Goal: Information Seeking & Learning: Find specific fact

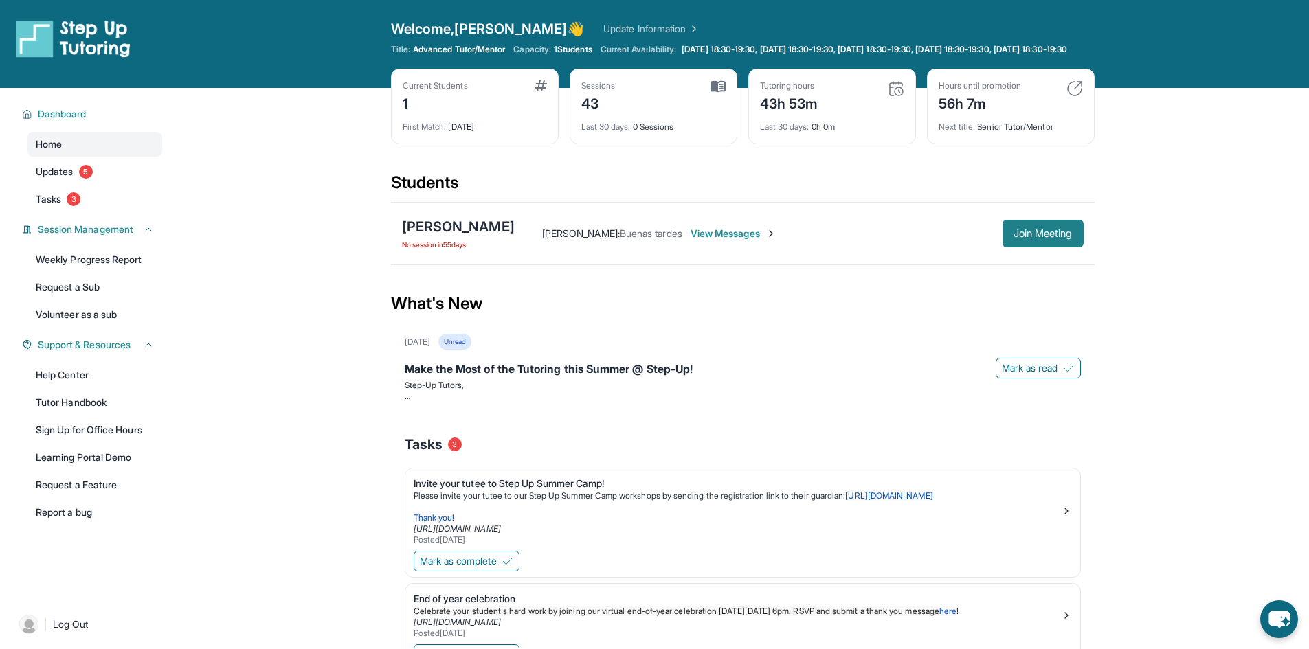
click at [1049, 238] on span "Join Meeting" at bounding box center [1042, 233] width 59 height 8
click at [456, 236] on div "[PERSON_NAME]" at bounding box center [458, 226] width 113 height 19
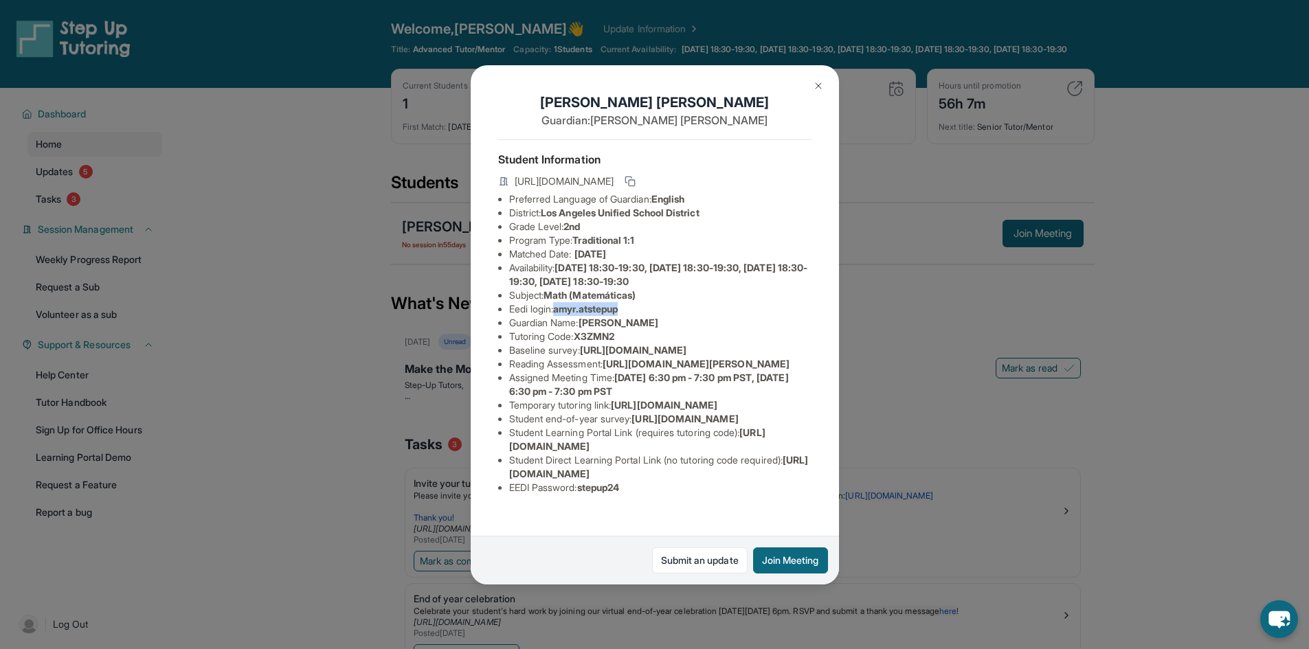
drag, startPoint x: 626, startPoint y: 311, endPoint x: 558, endPoint y: 306, distance: 68.9
click at [558, 306] on li "Eedi login : amyr.atstepup" at bounding box center [660, 309] width 302 height 14
copy span "amyr.atstepup"
drag, startPoint x: 644, startPoint y: 499, endPoint x: 584, endPoint y: 501, distance: 60.5
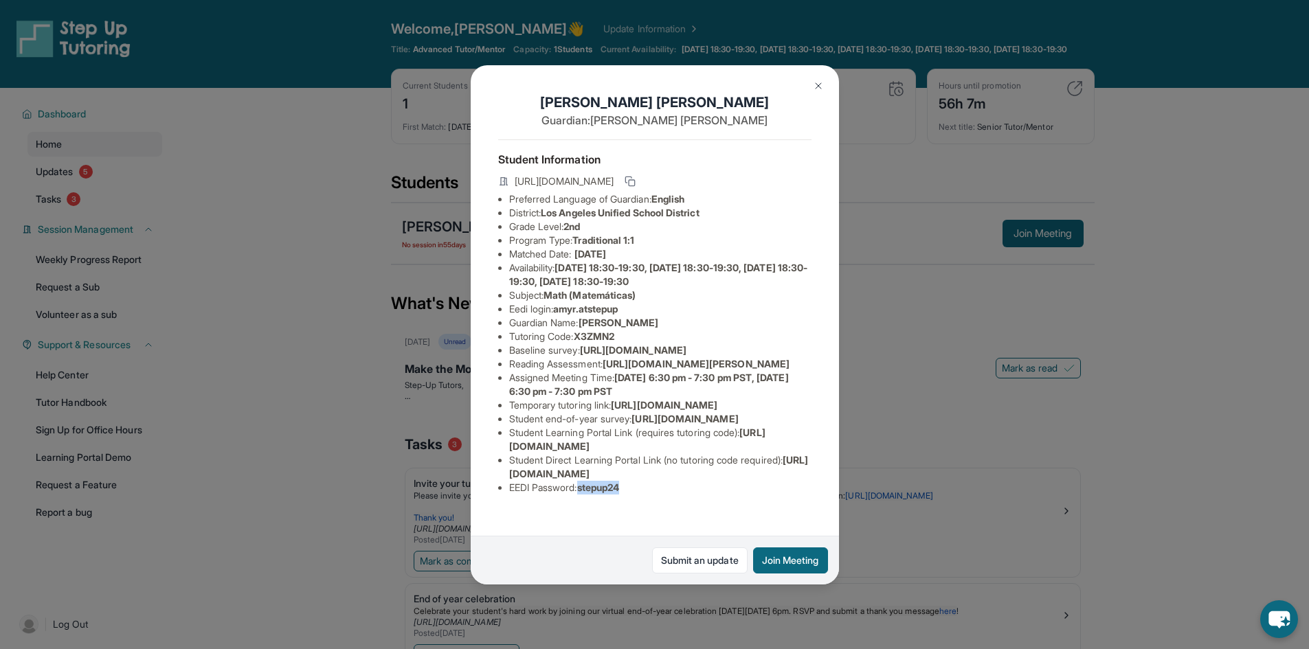
click at [584, 495] on li "EEDI Password : stepup24" at bounding box center [660, 488] width 302 height 14
copy span "stepup24"
click at [604, 296] on span "Math (Matemáticas)" at bounding box center [589, 295] width 92 height 12
click at [647, 299] on li "Subject : Math (Matemáticas)" at bounding box center [660, 295] width 302 height 14
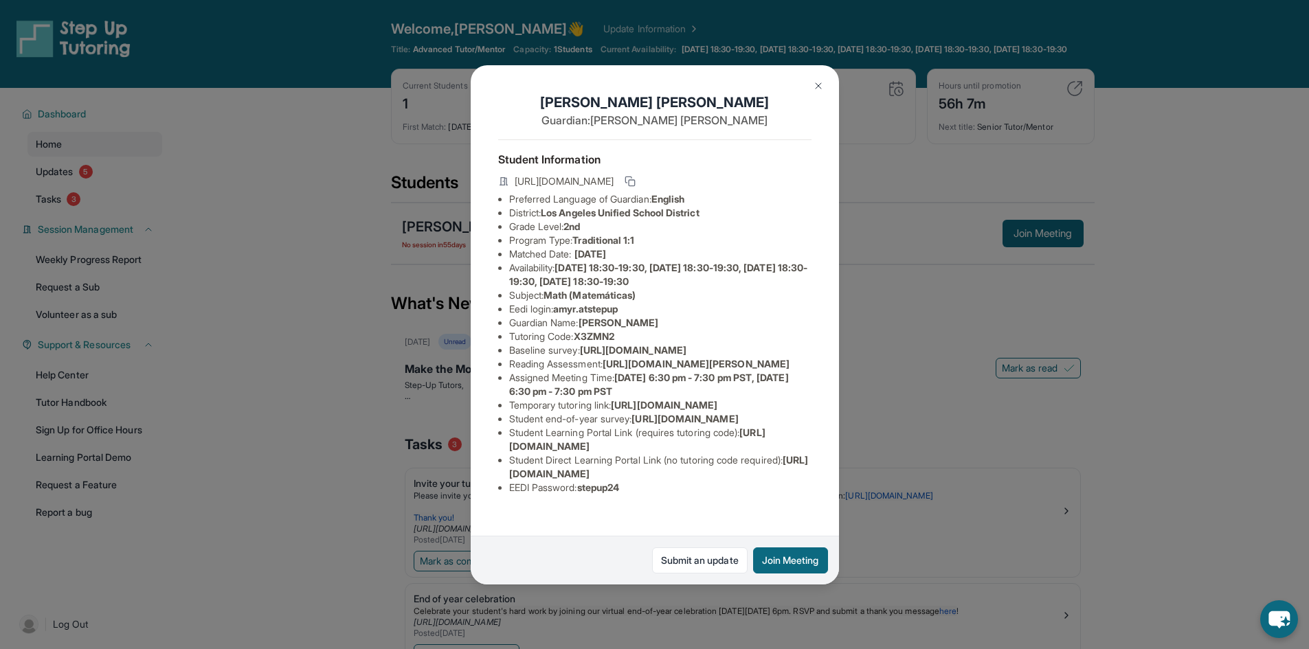
click at [647, 332] on li "Tutoring Code : X3ZMN2" at bounding box center [660, 337] width 302 height 14
click at [609, 227] on li "Grade Level: 2nd" at bounding box center [660, 227] width 302 height 14
click at [719, 562] on link "Submit an update" at bounding box center [699, 560] width 95 height 26
click at [313, 325] on div "[PERSON_NAME] Guardian: [PERSON_NAME] Student Information [URL][DOMAIN_NAME] Pr…" at bounding box center [654, 324] width 1309 height 649
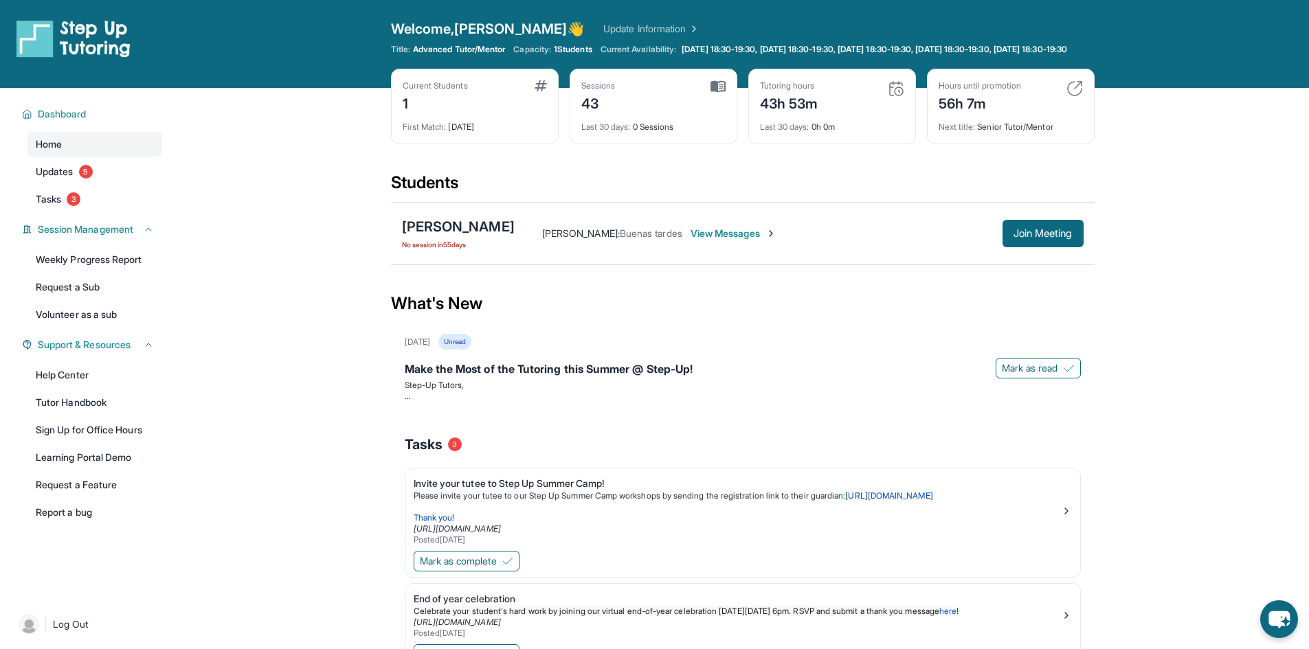
click at [736, 240] on span "View Messages" at bounding box center [733, 234] width 86 height 14
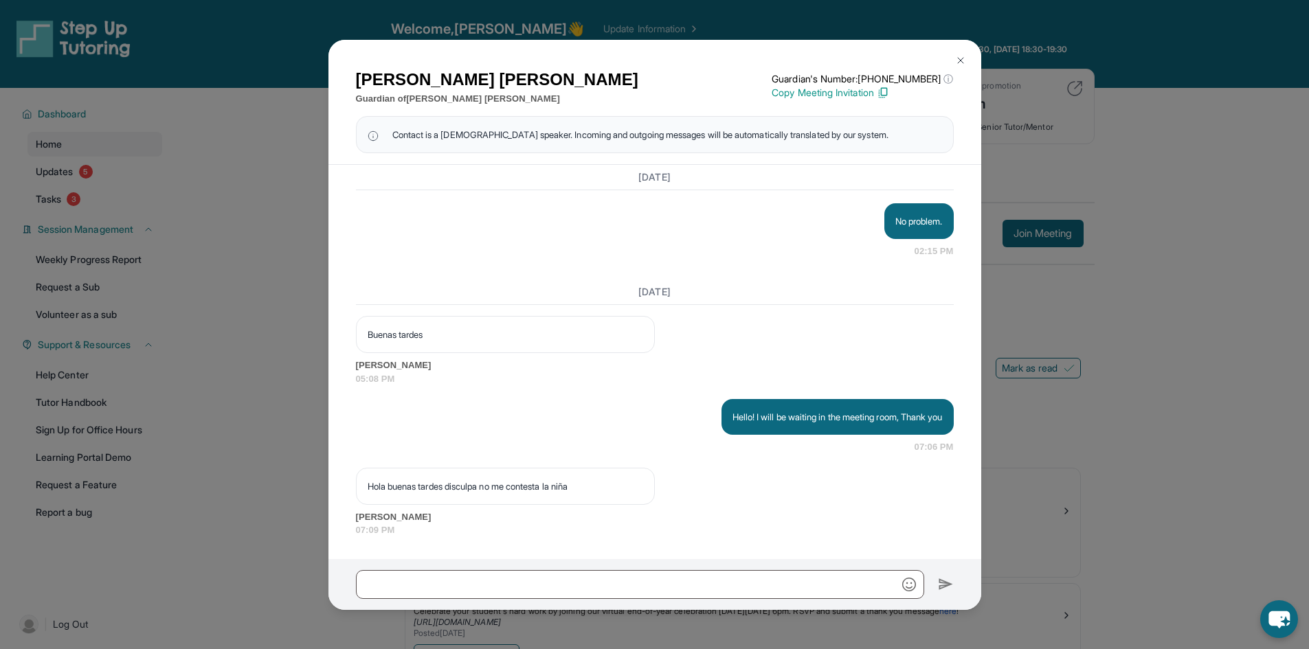
scroll to position [14768, 0]
click at [961, 64] on img at bounding box center [960, 60] width 11 height 11
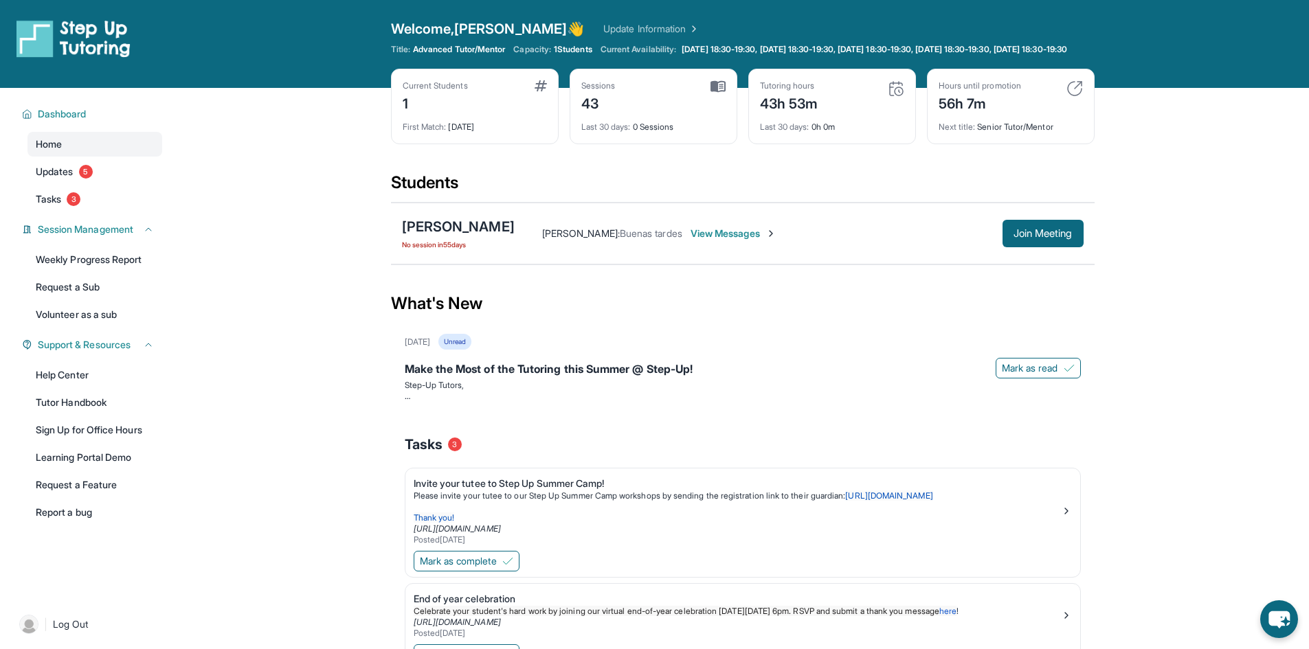
click at [466, 225] on div "[PERSON_NAME] No session [DATE] [PERSON_NAME] : Buenas tardes View Messages Joi…" at bounding box center [742, 234] width 703 height 62
click at [462, 236] on div "[PERSON_NAME]" at bounding box center [458, 226] width 113 height 19
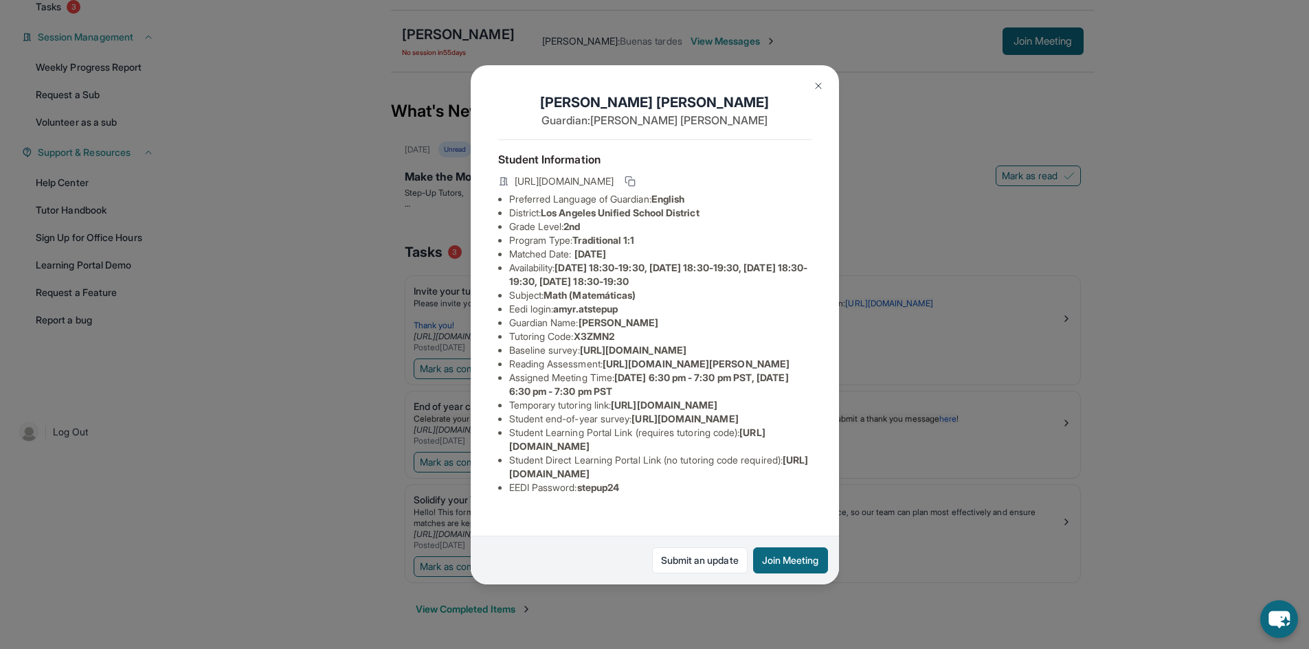
scroll to position [0, 0]
